Goal: Task Accomplishment & Management: Use online tool/utility

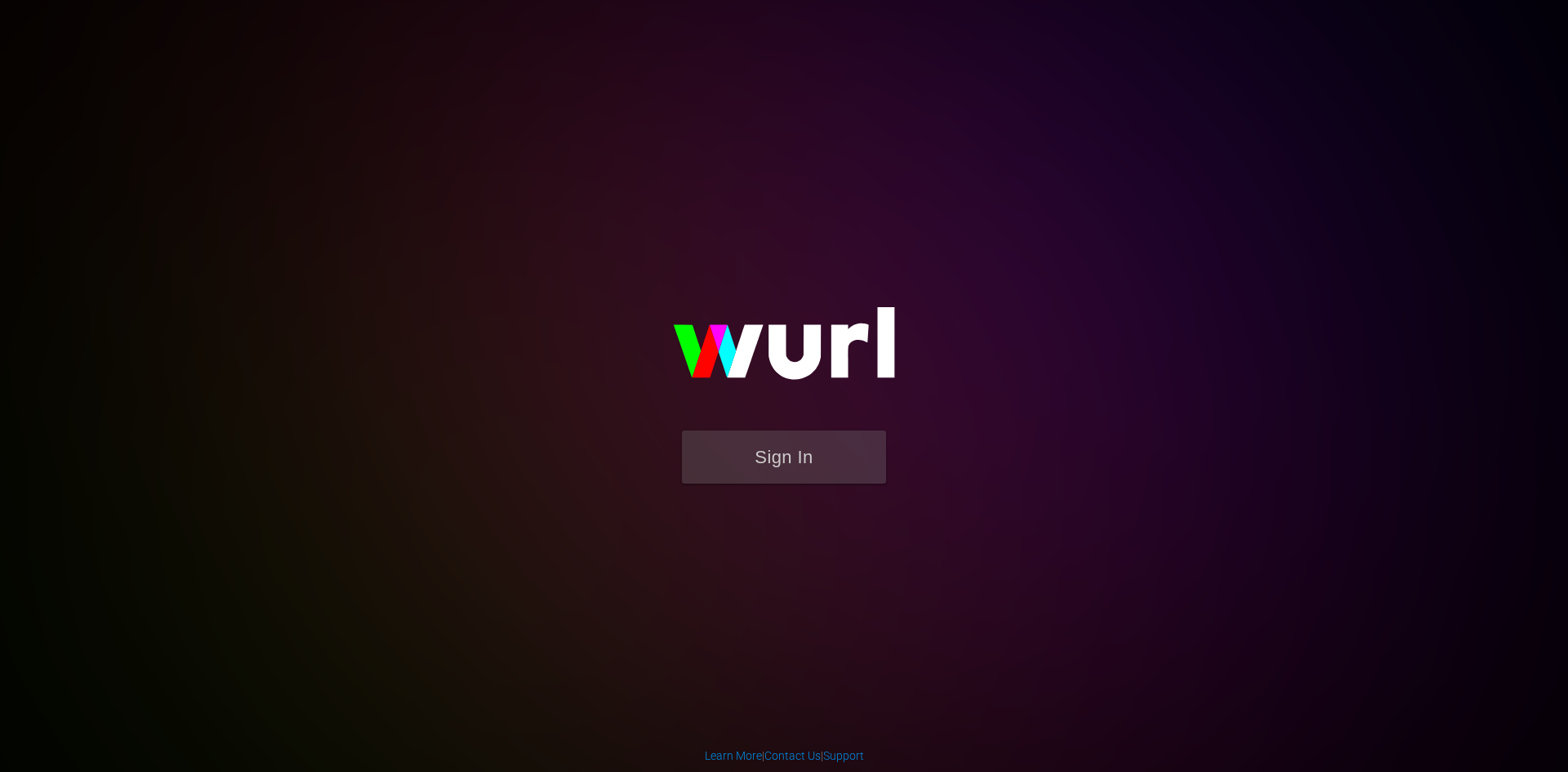
click at [1425, 297] on body "Sign In Learn More | Contact Us | Support" at bounding box center [784, 386] width 1568 height 772
click at [784, 457] on button "Sign In" at bounding box center [783, 457] width 204 height 53
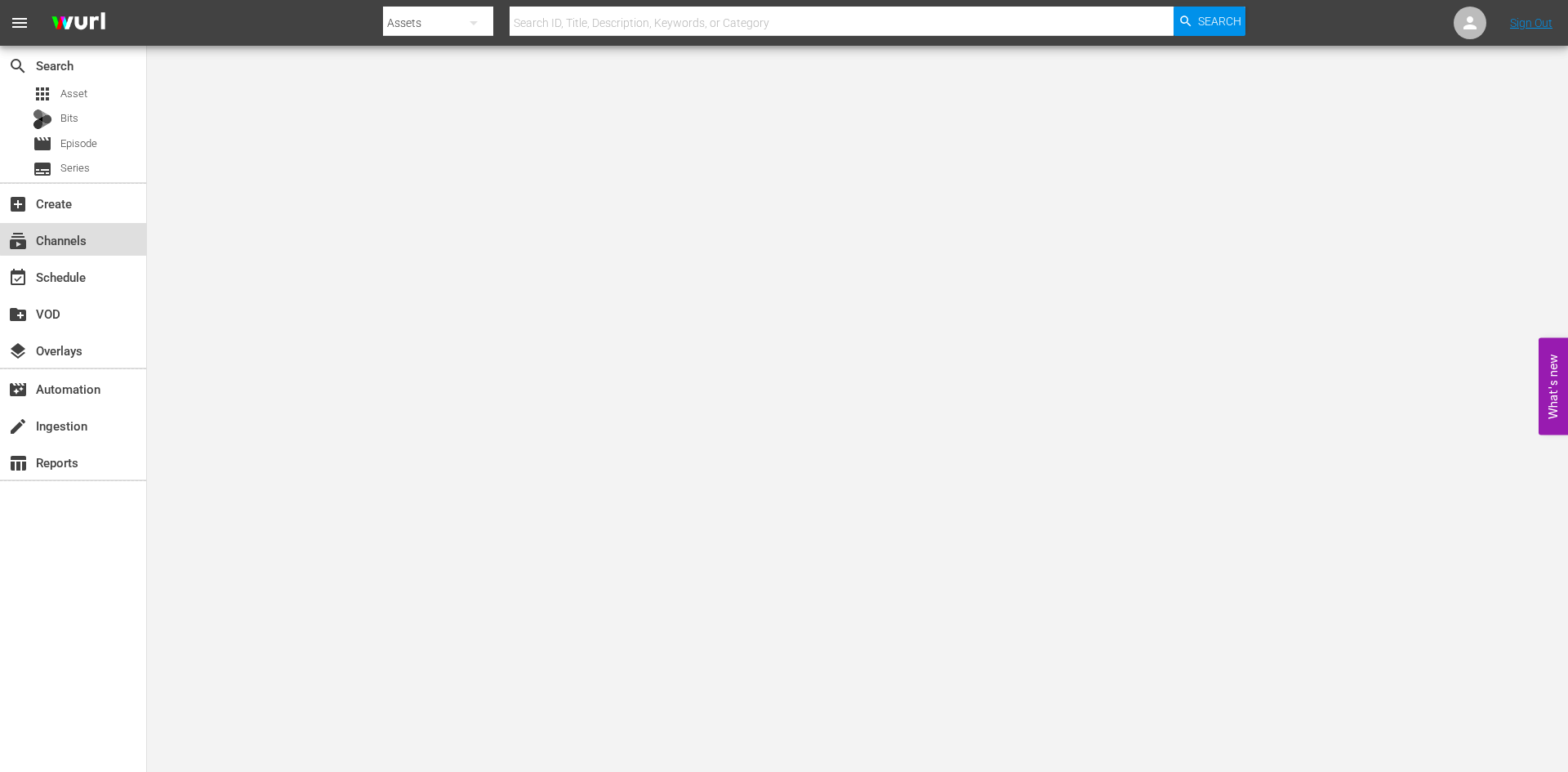
click at [75, 227] on div "subscriptions Channels" at bounding box center [73, 239] width 146 height 33
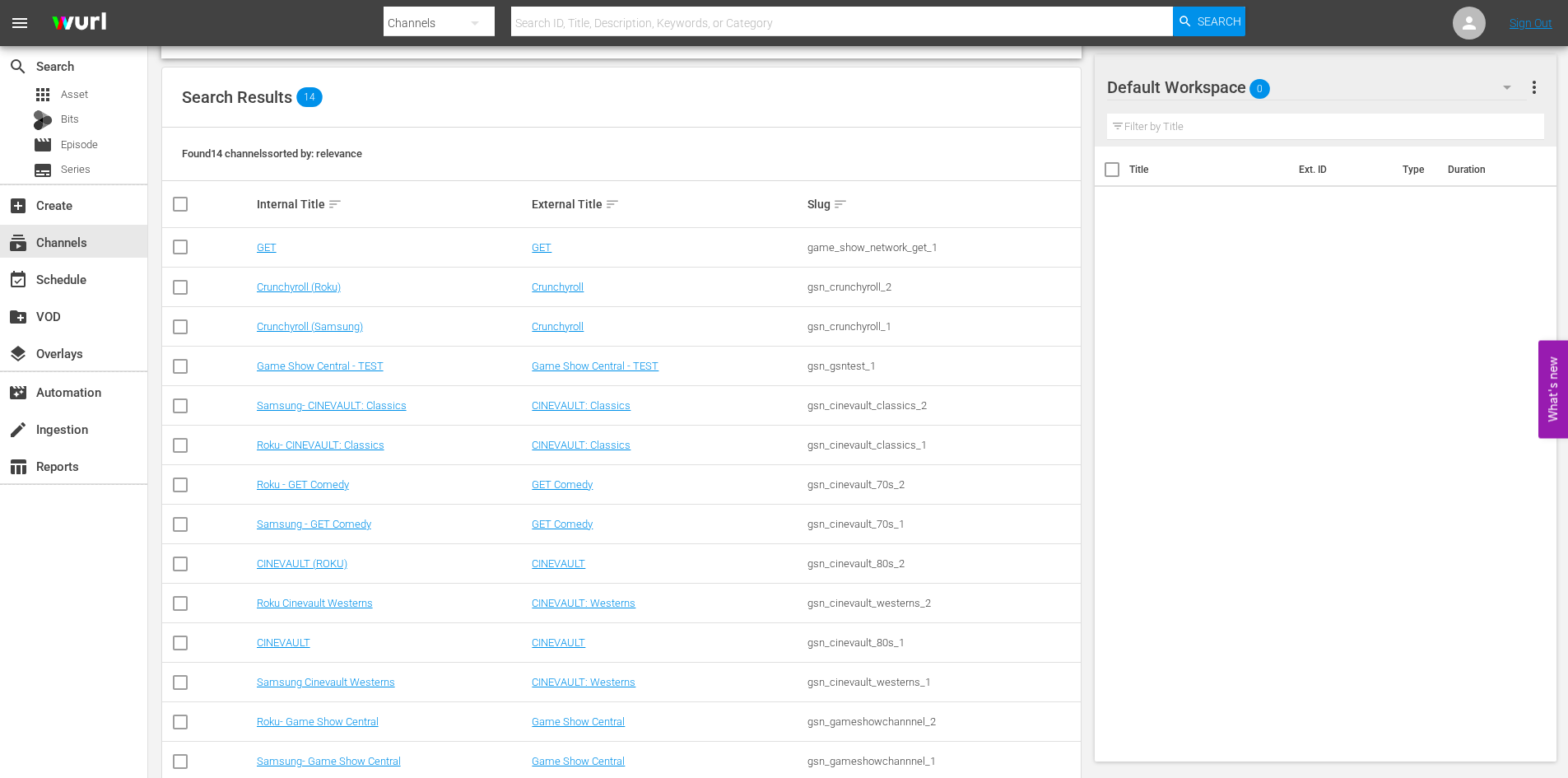
scroll to position [165, 0]
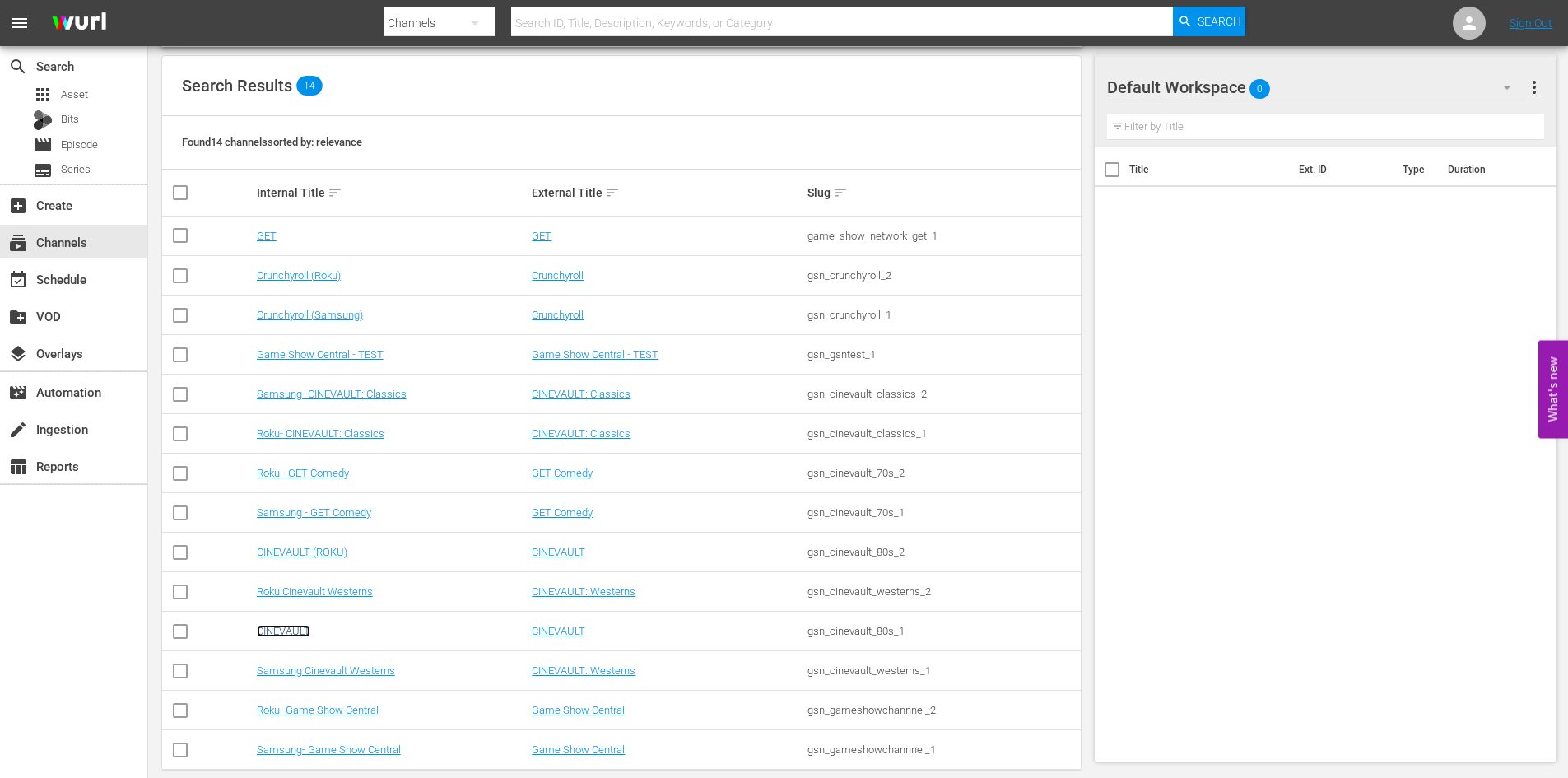
click at [290, 634] on link "CINEVAULT" at bounding box center [283, 631] width 53 height 13
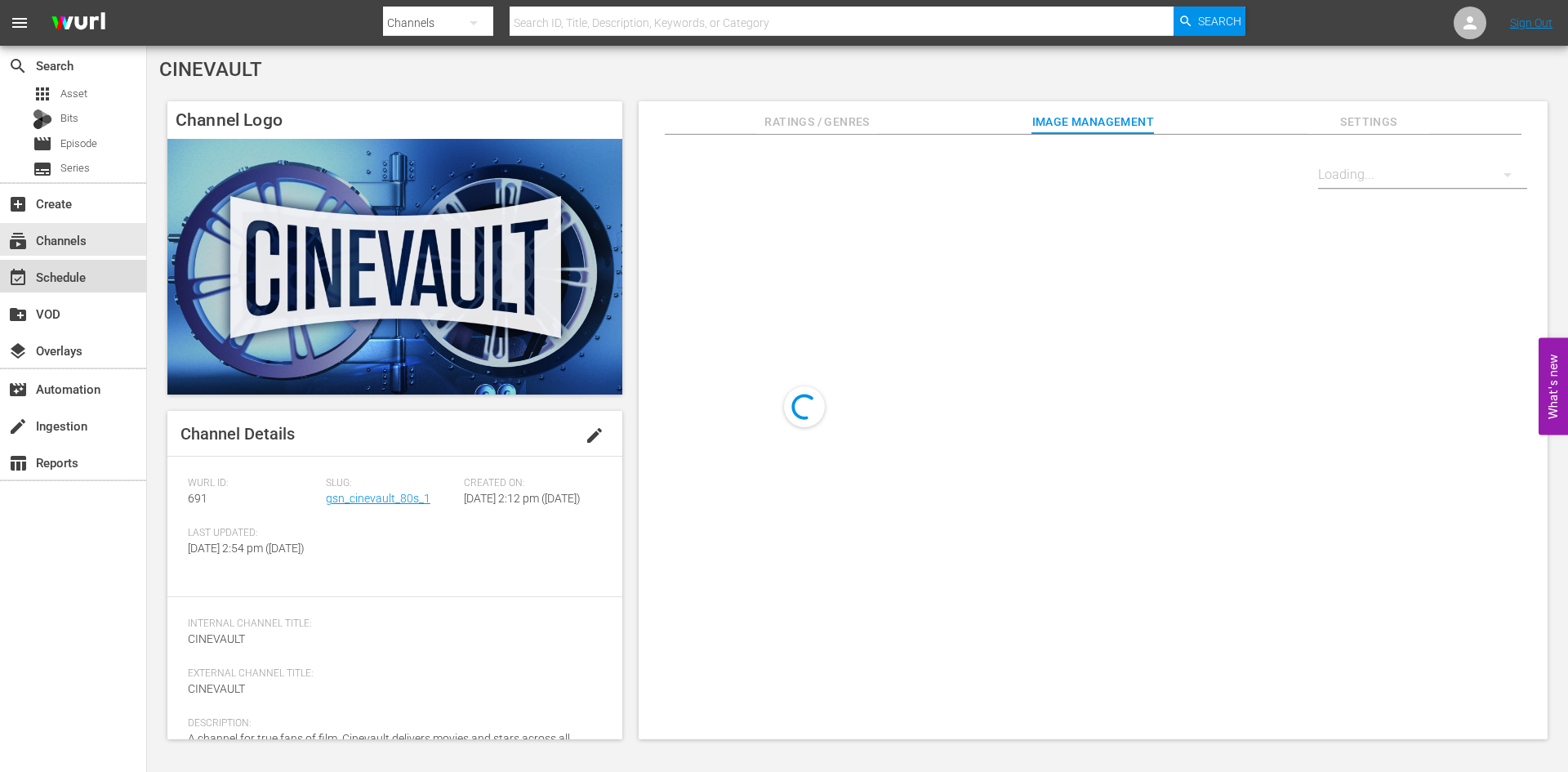
click at [125, 276] on div "event_available Schedule" at bounding box center [73, 276] width 146 height 33
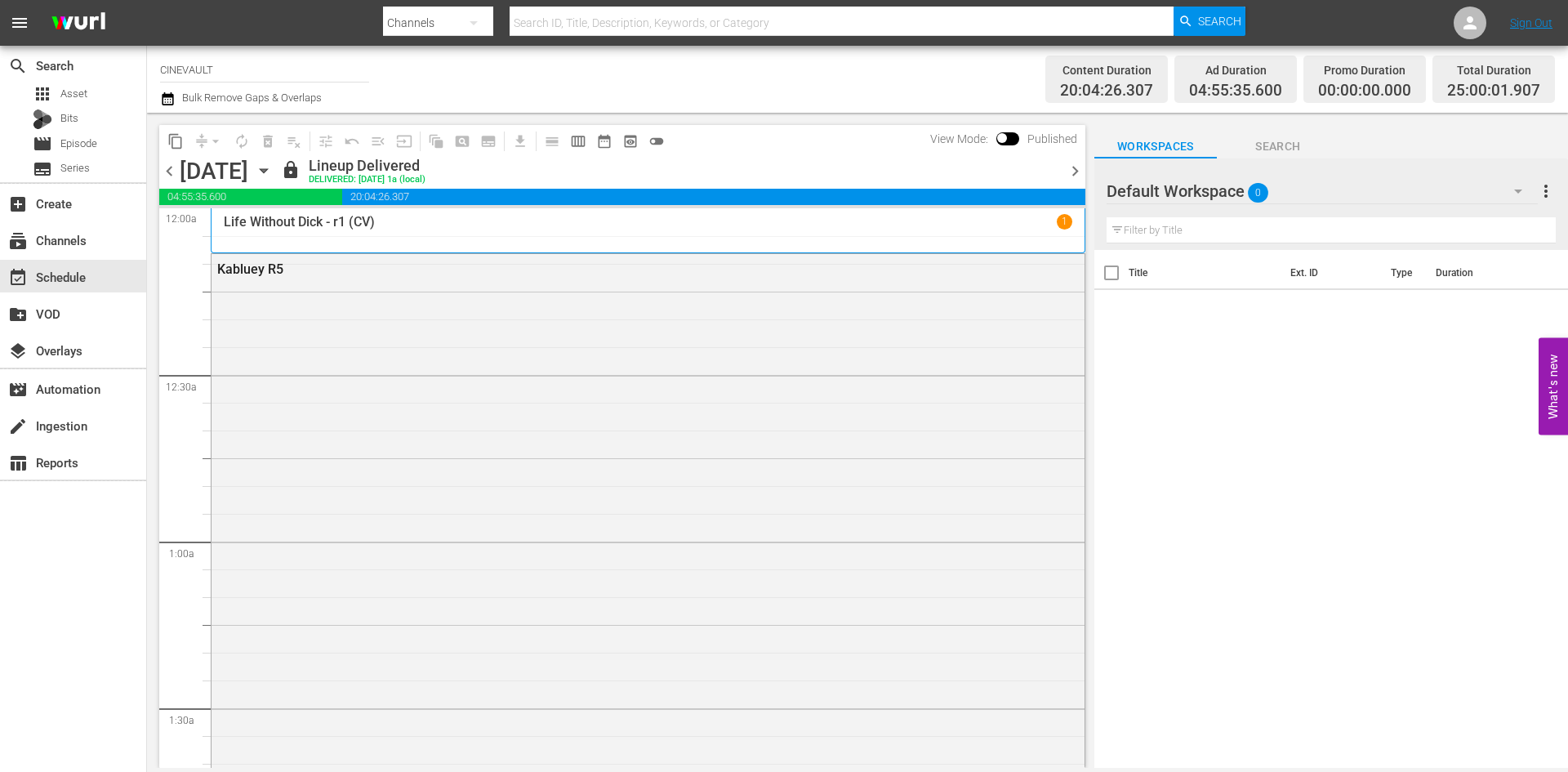
click at [273, 166] on icon "button" at bounding box center [263, 170] width 18 height 18
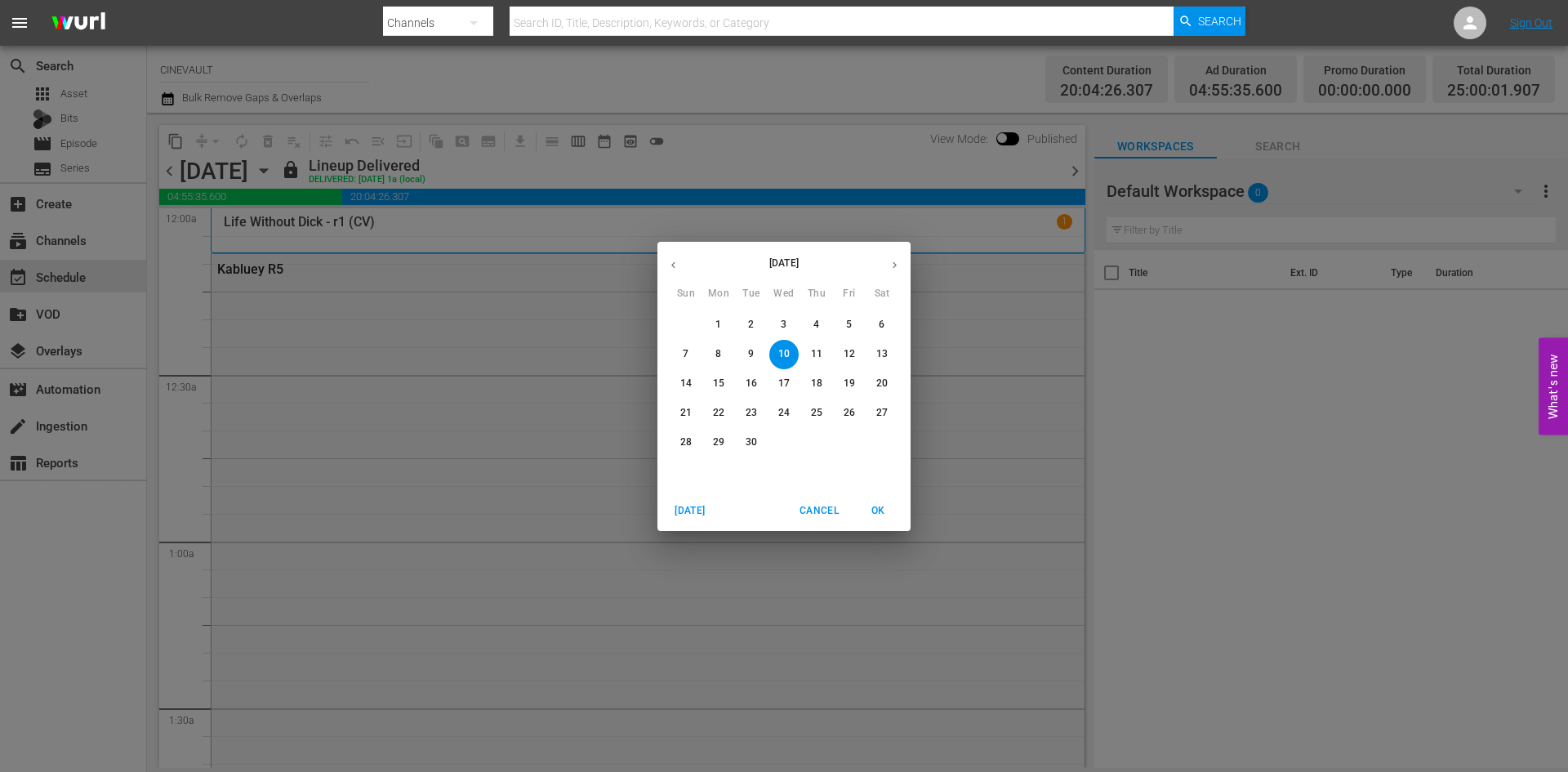
click at [709, 414] on span "22" at bounding box center [718, 413] width 30 height 14
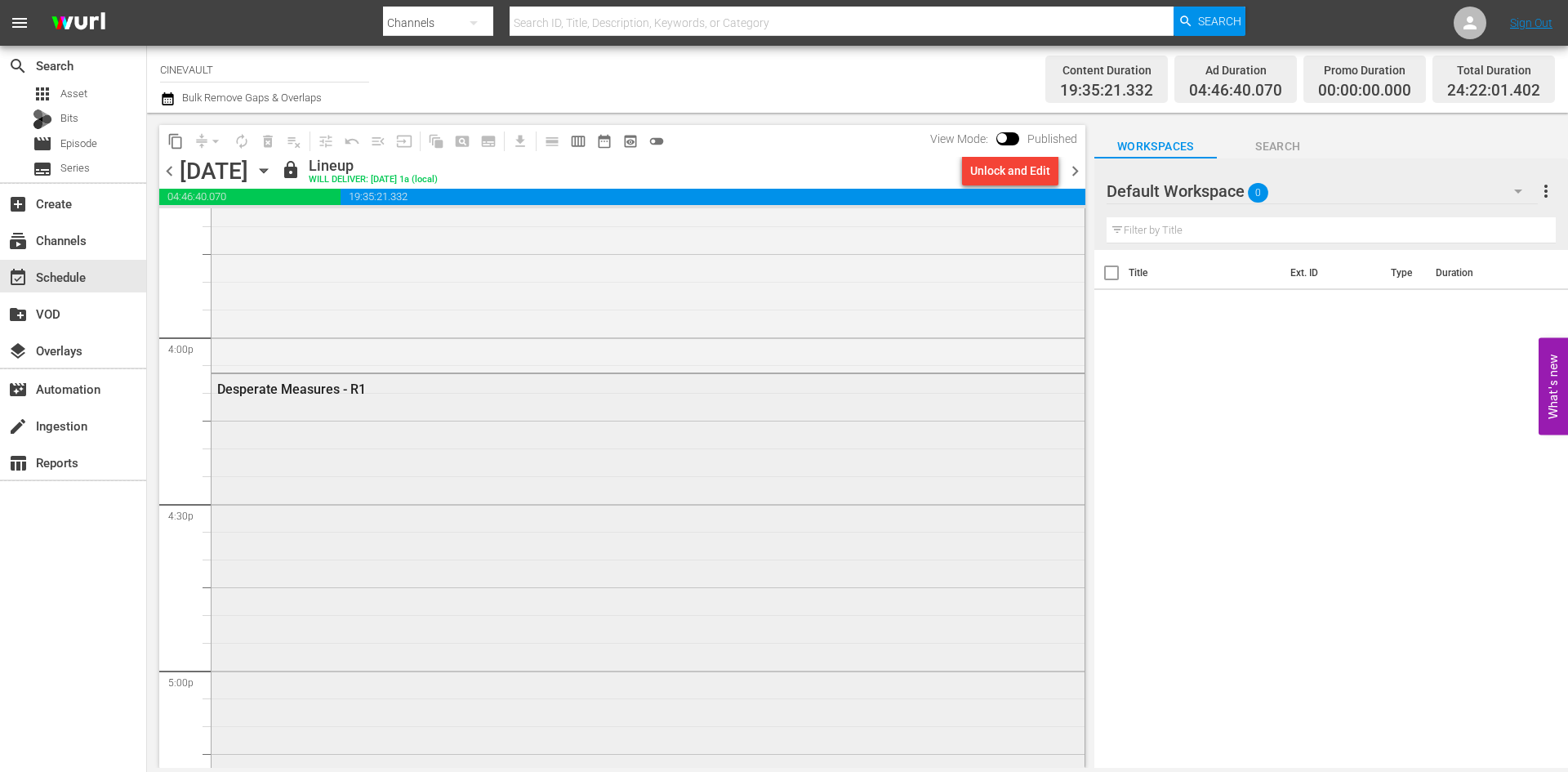
scroll to position [5230, 0]
click at [1313, 178] on div "Default Workspace 0" at bounding box center [1322, 192] width 431 height 46
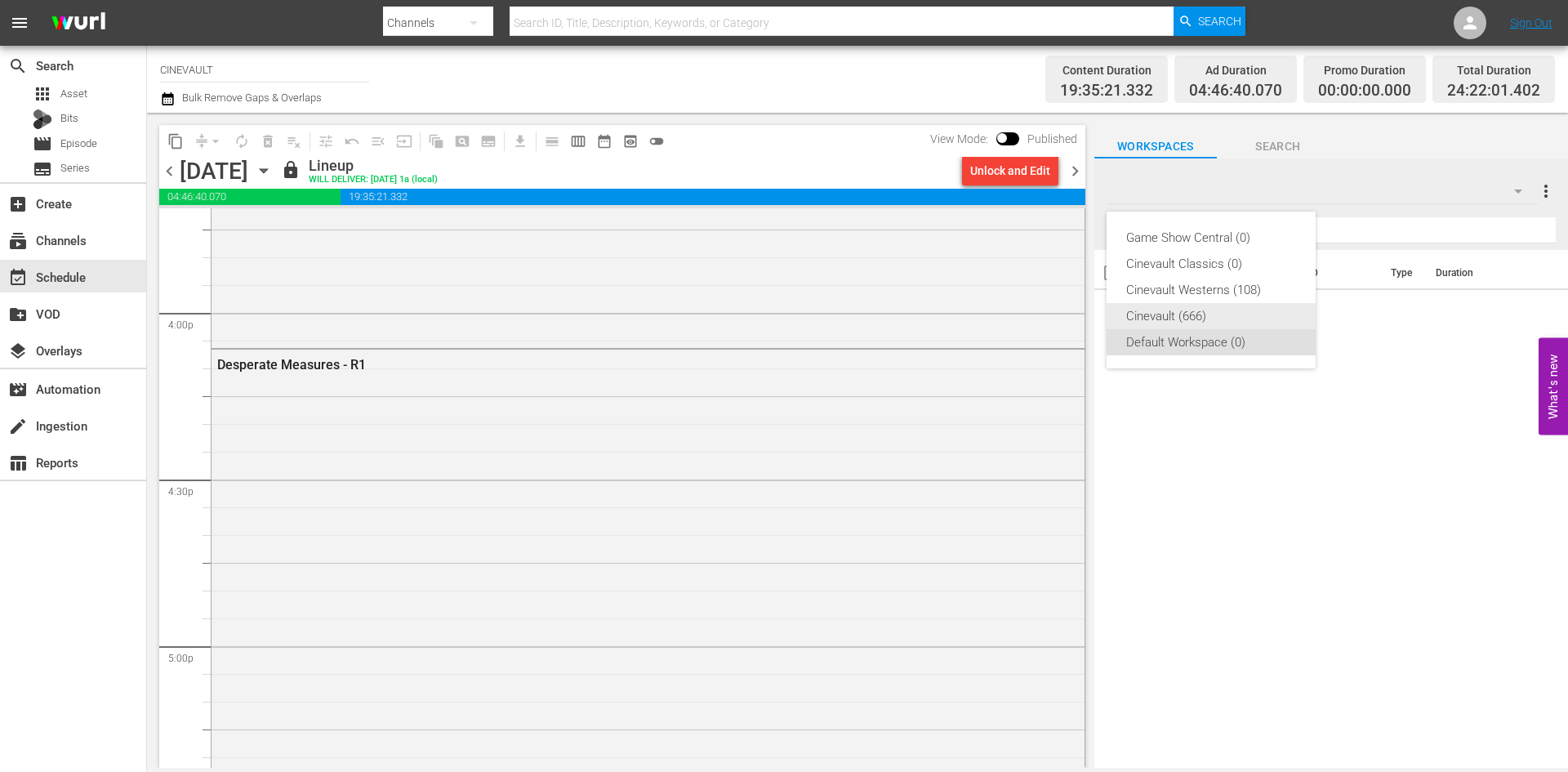
click at [1267, 326] on div "Cinevault (666)" at bounding box center [1210, 316] width 169 height 26
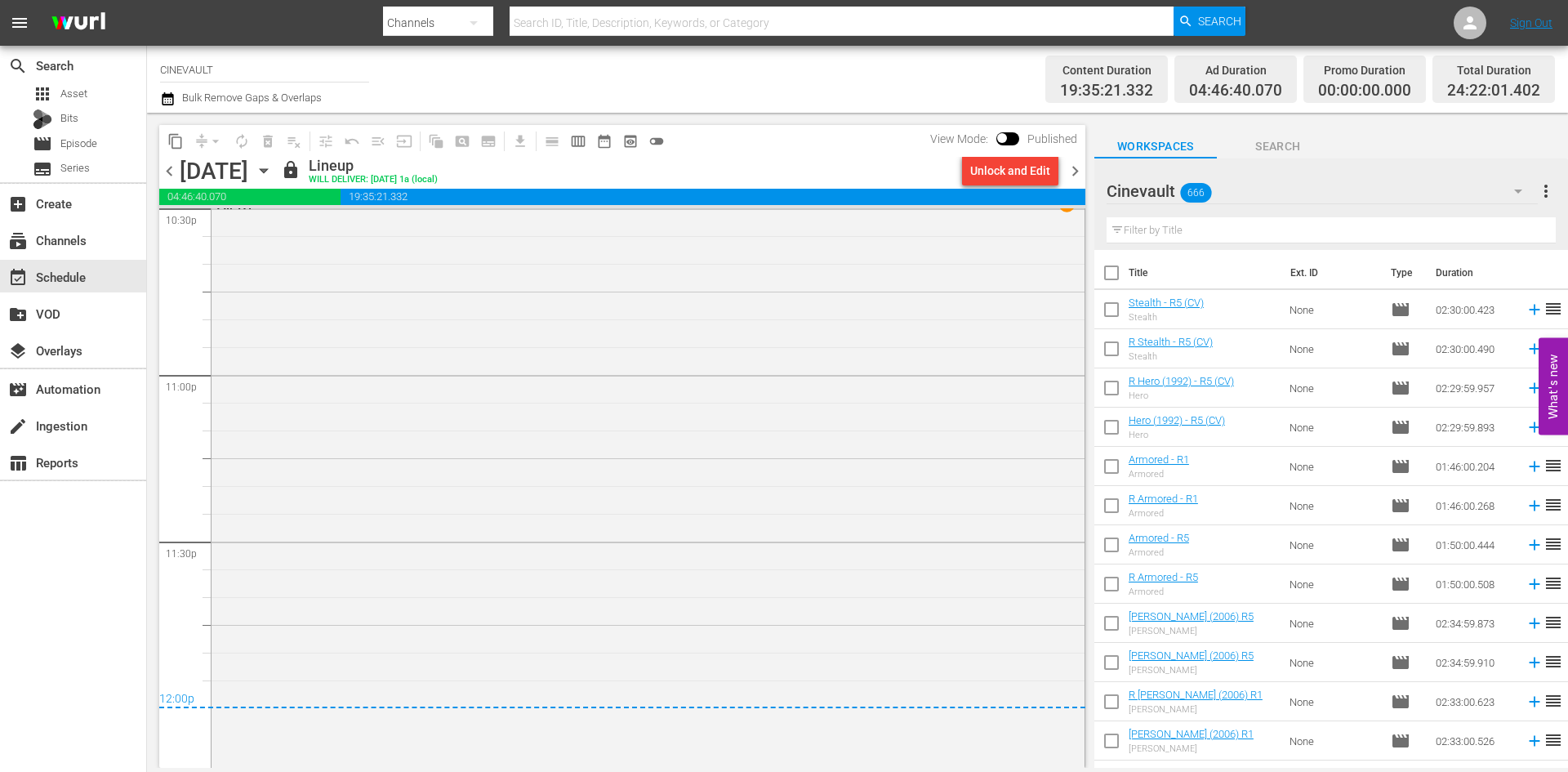
scroll to position [7567, 0]
click at [1079, 179] on span "chevron_right" at bounding box center [1075, 170] width 20 height 20
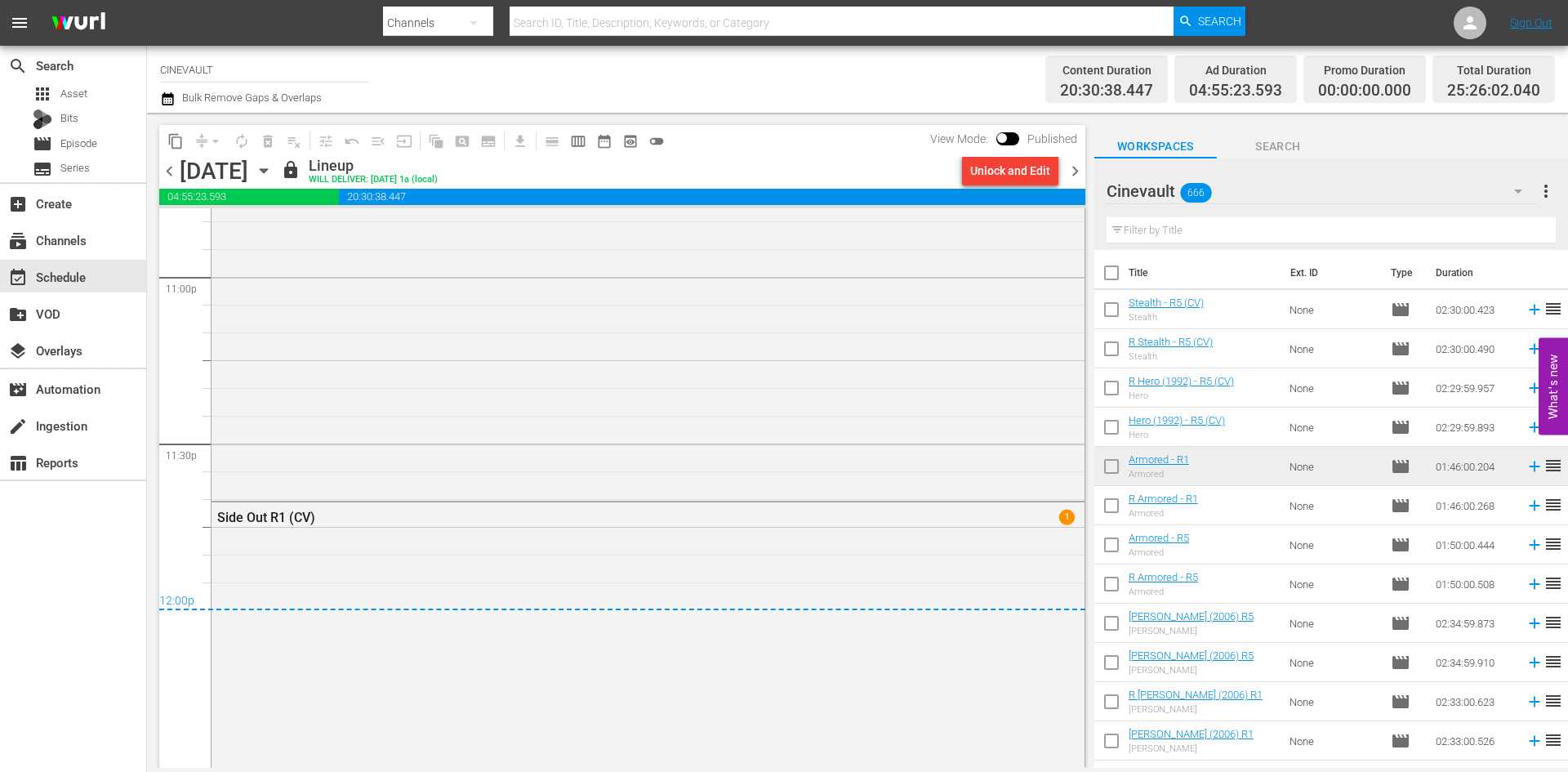
scroll to position [7682, 0]
click at [1079, 164] on span "chevron_right" at bounding box center [1075, 170] width 20 height 20
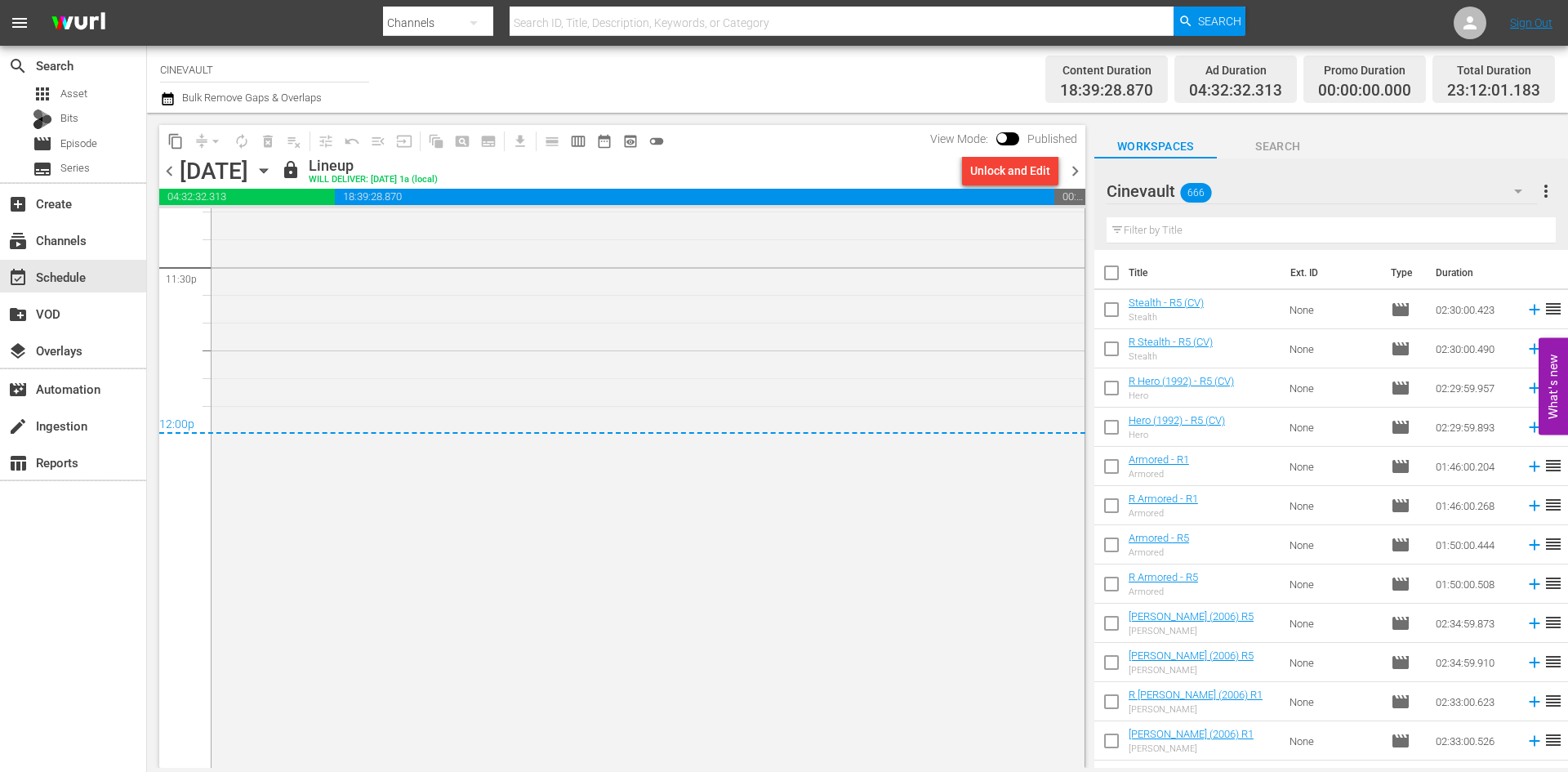
scroll to position [7778, 0]
click at [1075, 166] on span "chevron_right" at bounding box center [1075, 170] width 20 height 20
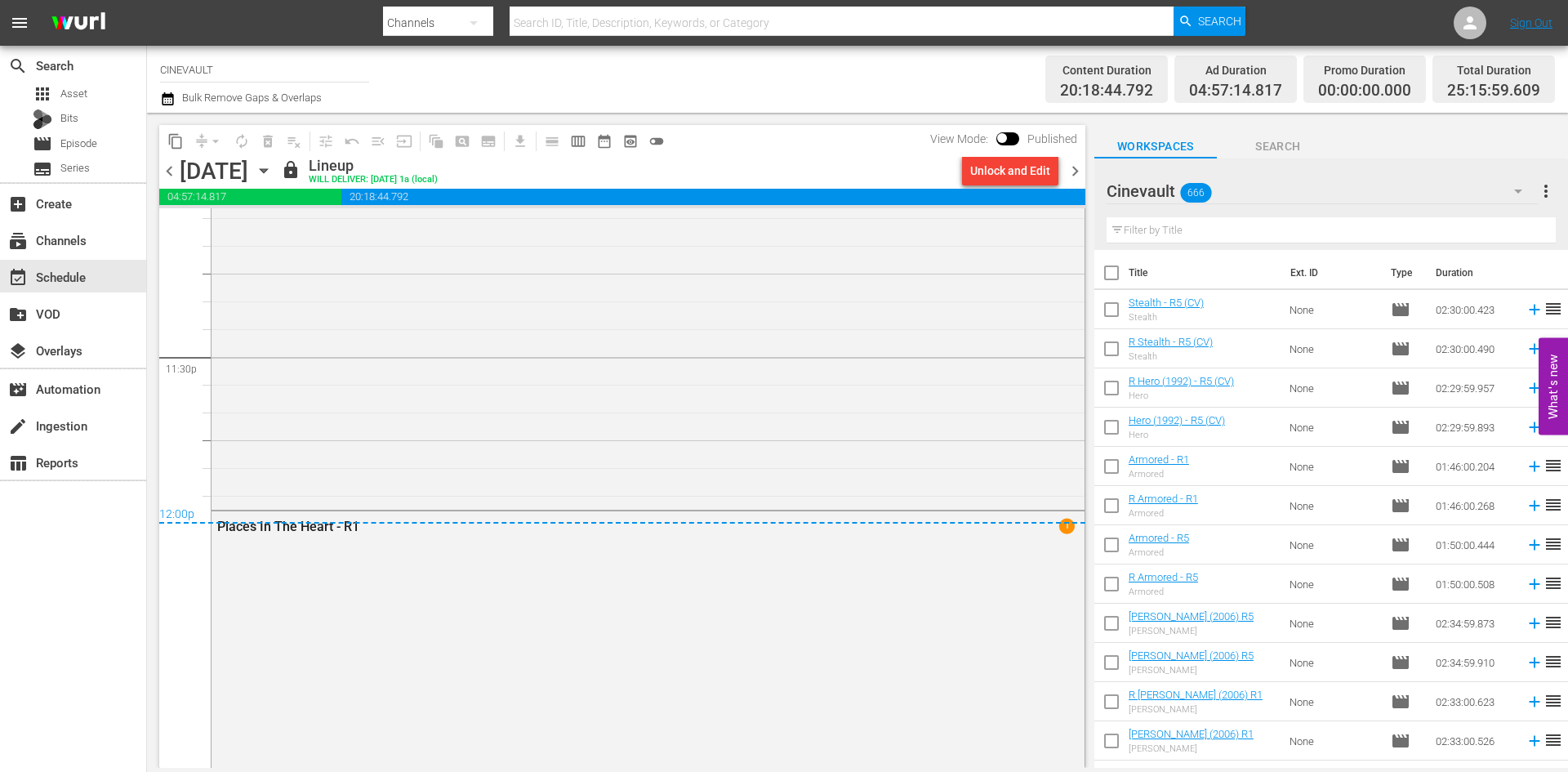
scroll to position [7682, 0]
click at [1069, 181] on span "chevron_right" at bounding box center [1075, 170] width 20 height 20
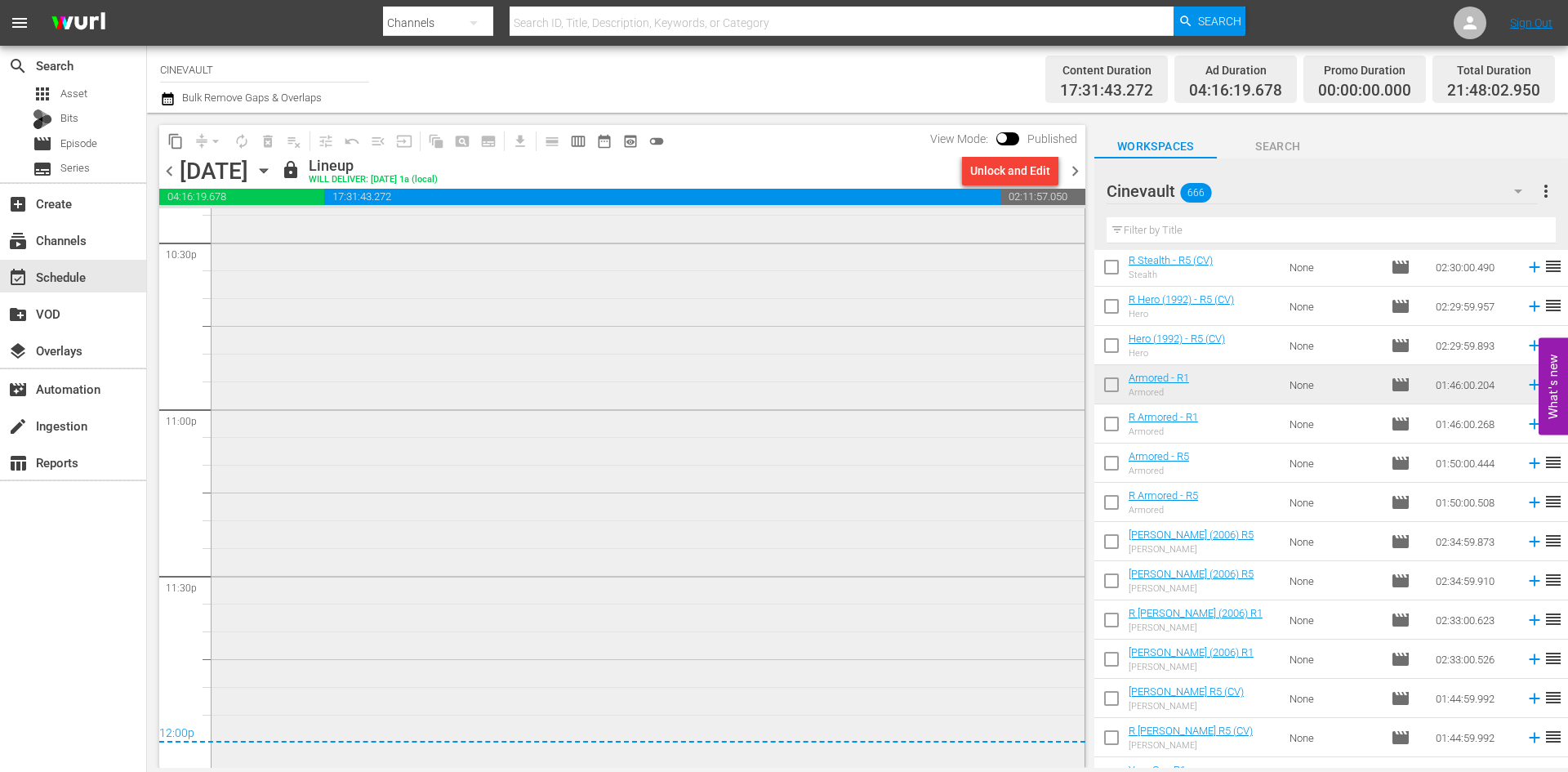
scroll to position [7468, 0]
click at [1073, 181] on span "chevron_right" at bounding box center [1075, 170] width 20 height 20
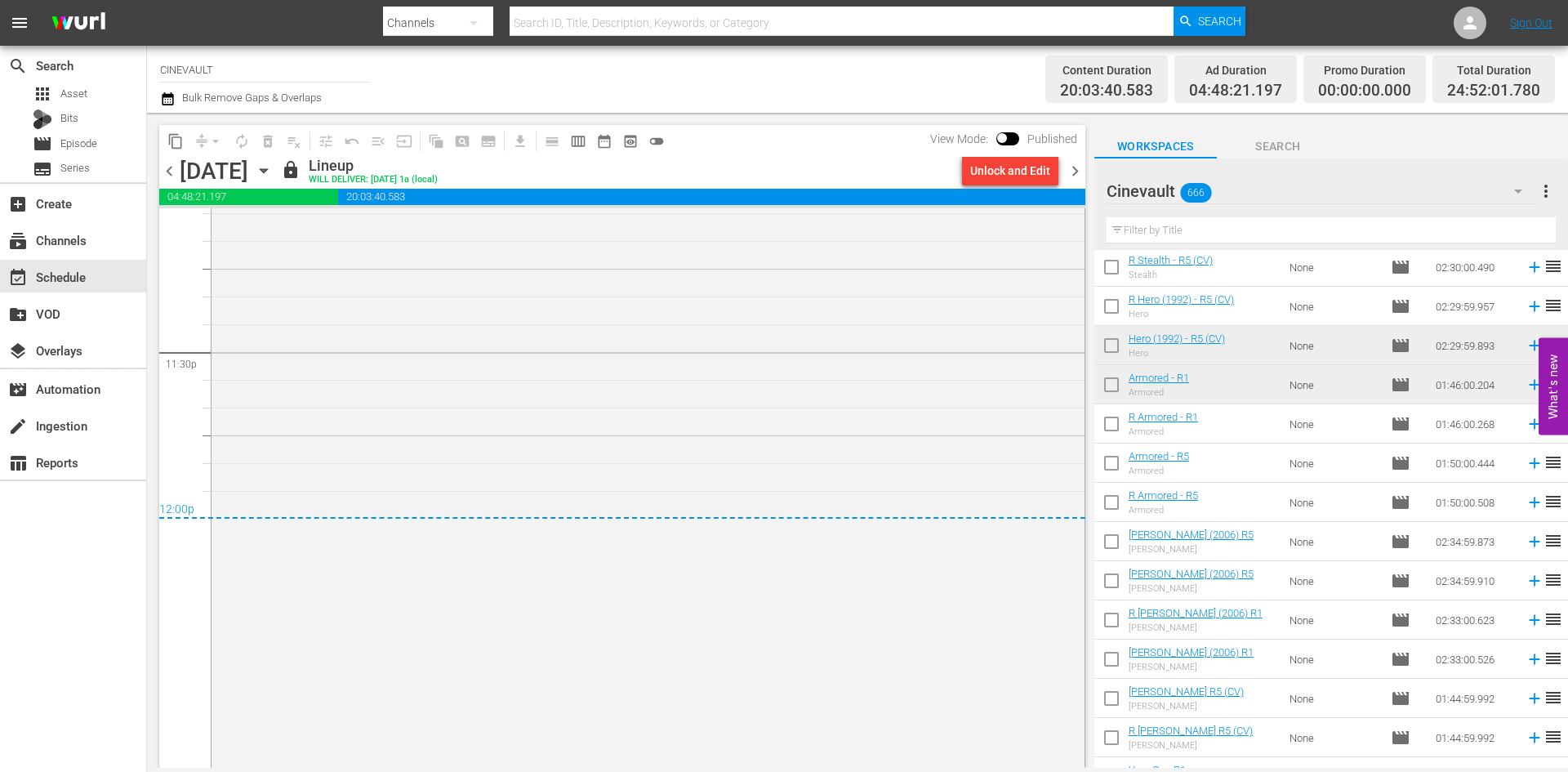
scroll to position [7756, 0]
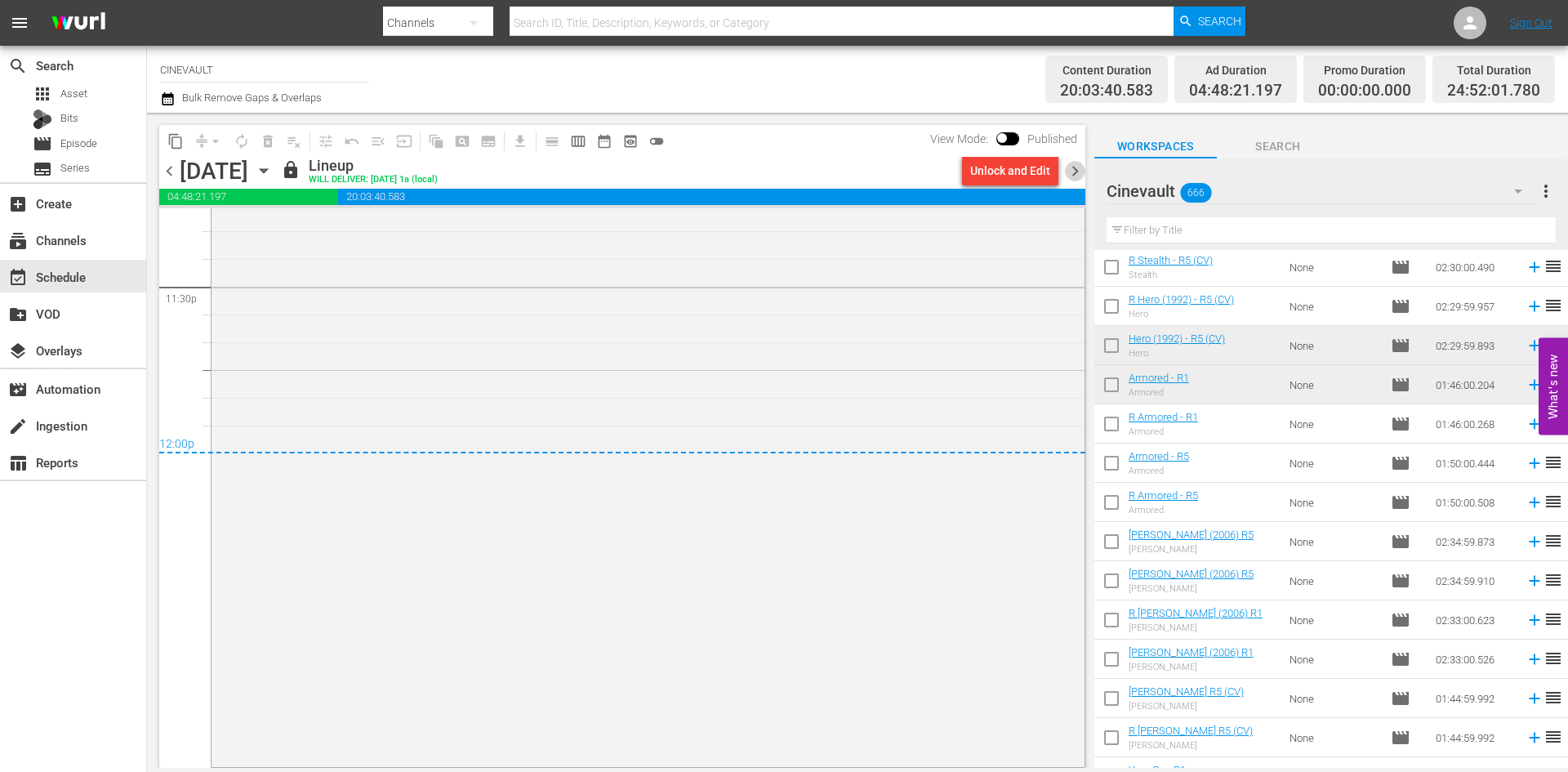
click at [1075, 161] on span "chevron_right" at bounding box center [1075, 170] width 20 height 20
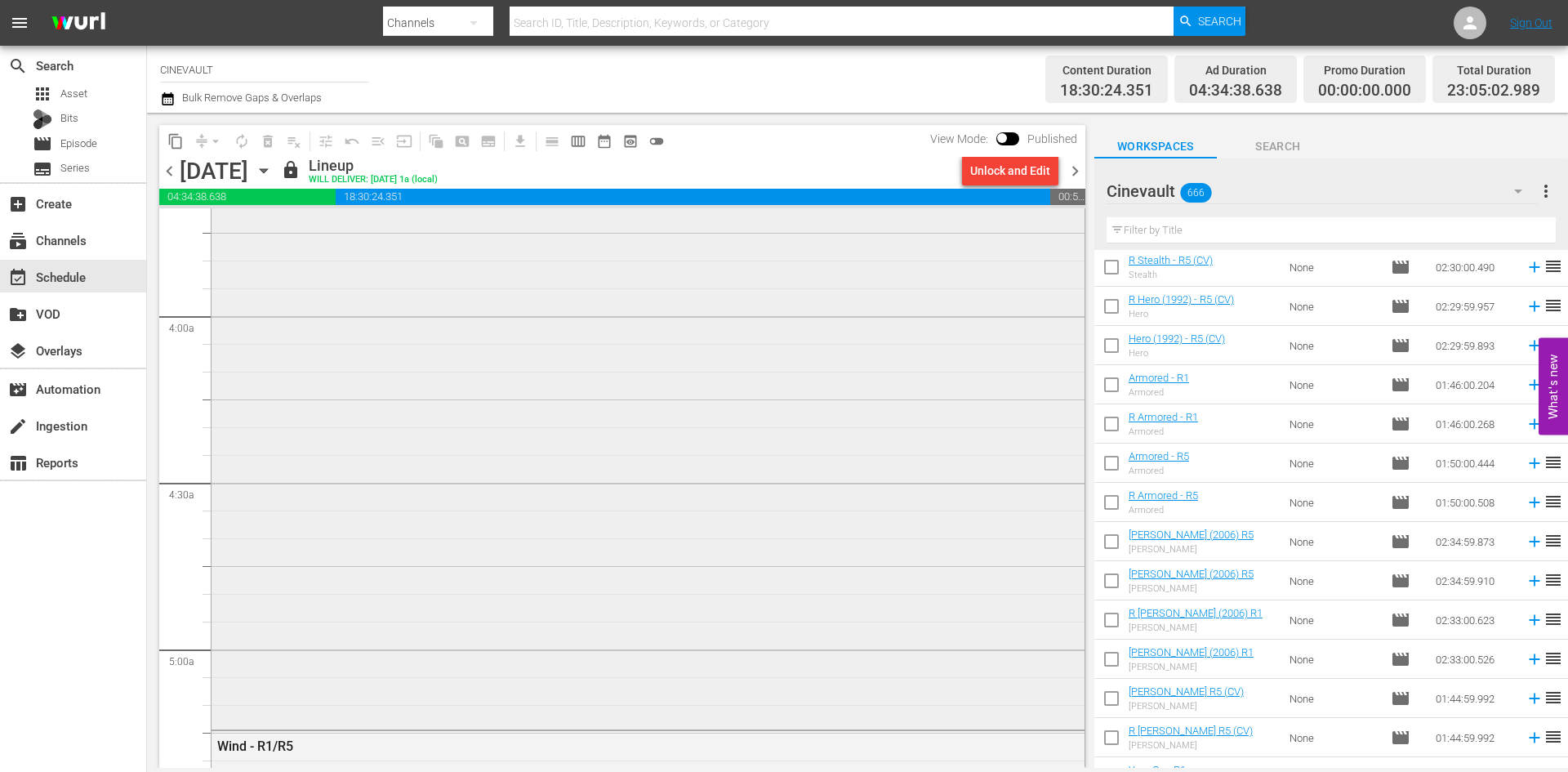
scroll to position [1307, 0]
